Goal: Book appointment/travel/reservation

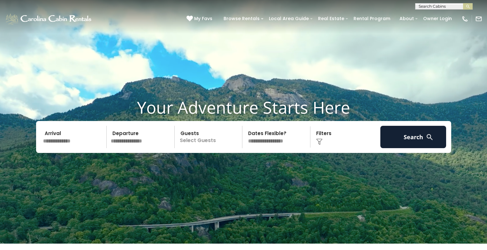
scroll to position [0, 0]
click at [435, 5] on input "text" at bounding box center [443, 7] width 56 height 6
type input "******"
click at [445, 17] on li "Antler Ridge" at bounding box center [443, 15] width 57 height 6
click at [463, 3] on button "submit" at bounding box center [468, 6] width 10 height 6
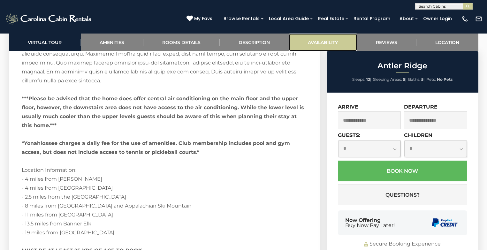
scroll to position [1277, 0]
